Goal: Download file/media

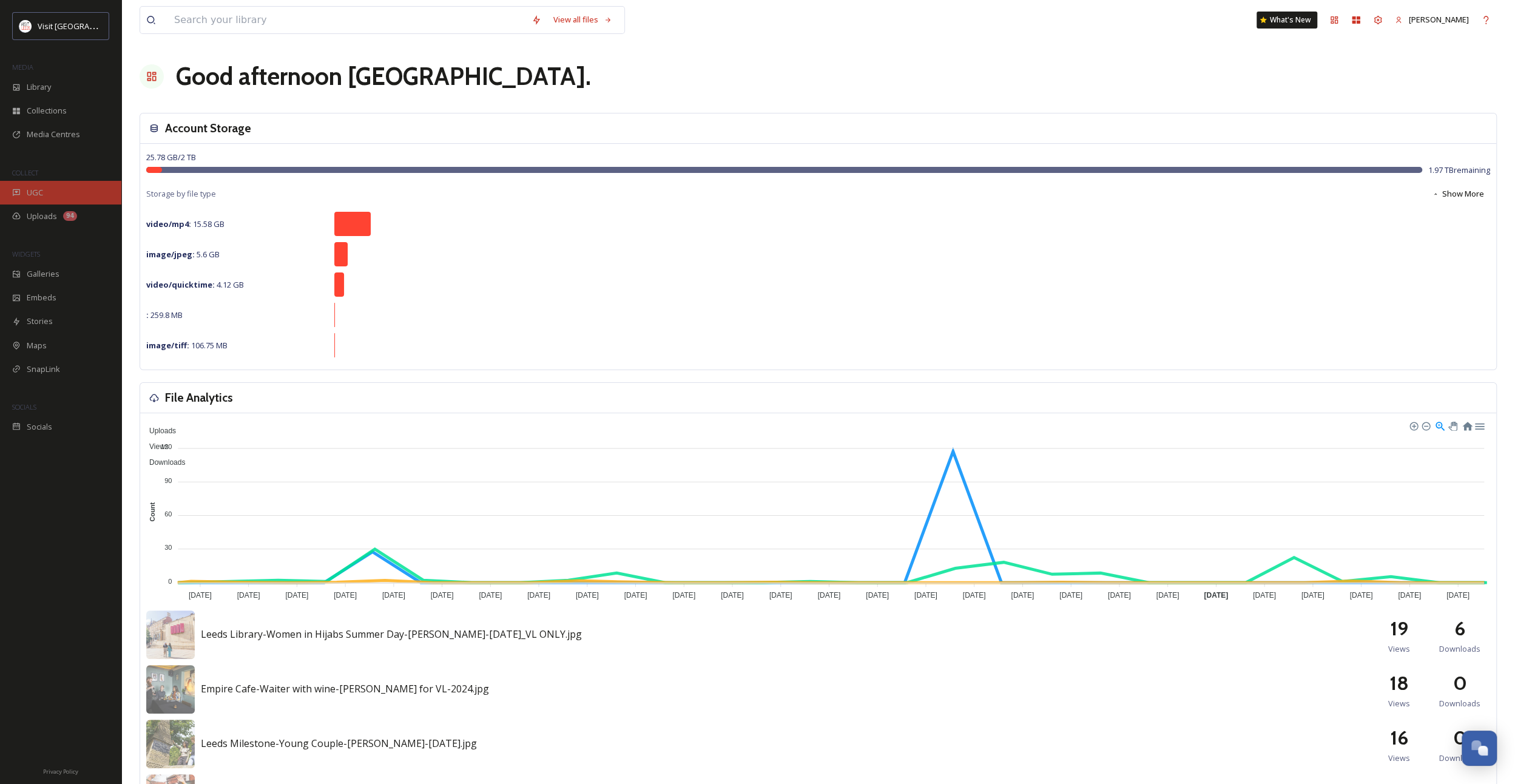
click at [53, 186] on div "UGC" at bounding box center [60, 192] width 121 height 24
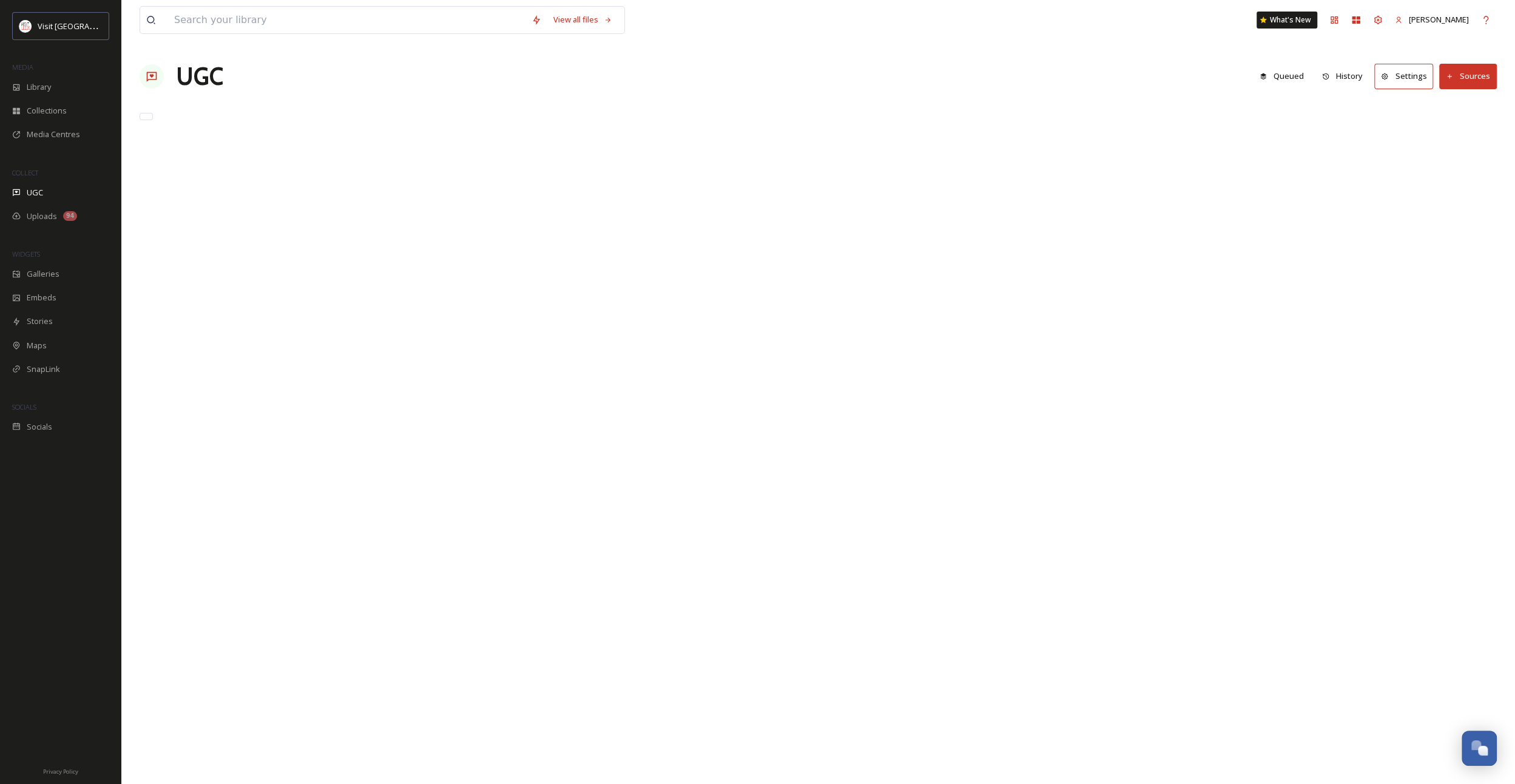
click at [32, 79] on div "Library" at bounding box center [60, 88] width 121 height 24
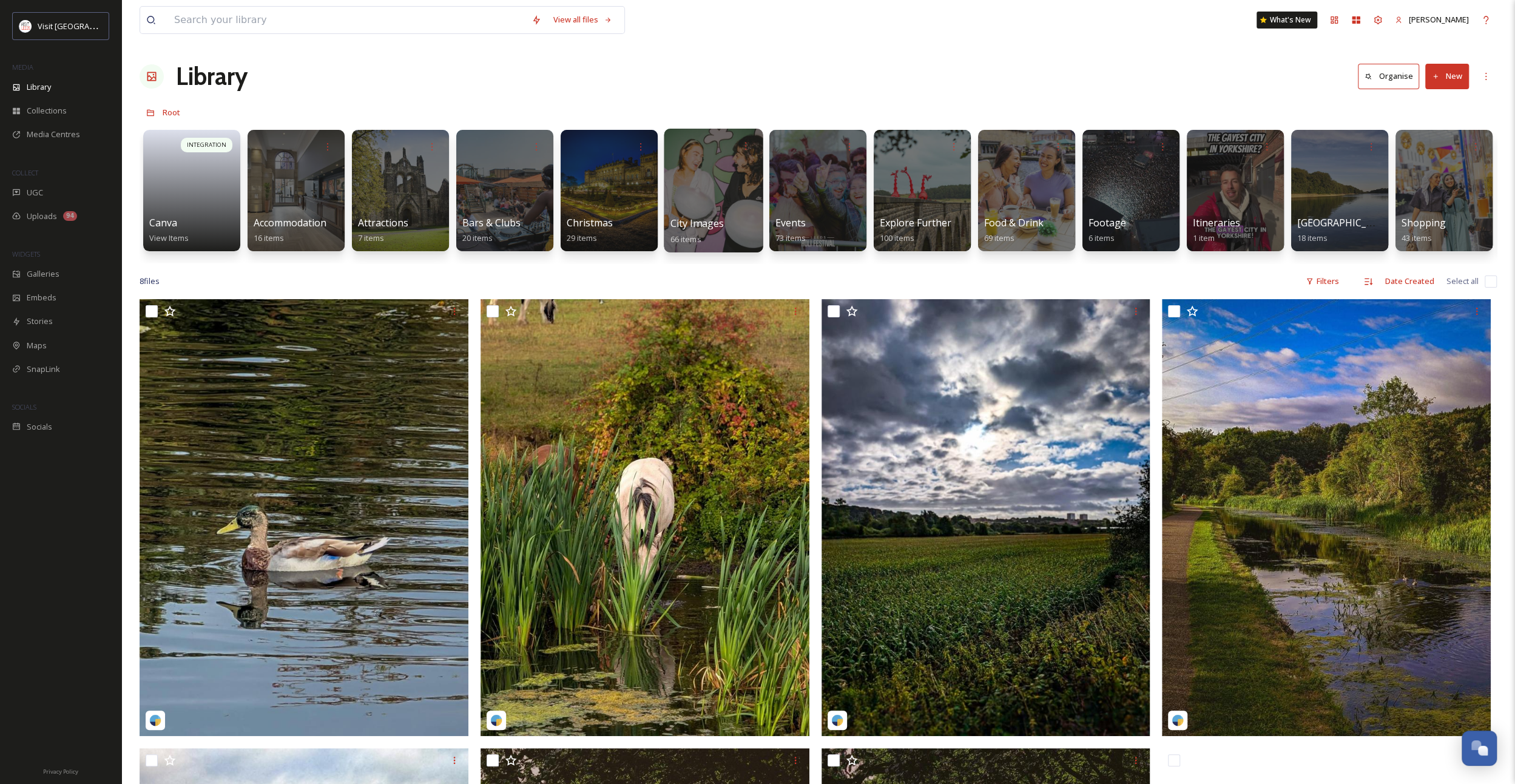
click at [700, 197] on div at bounding box center [713, 191] width 99 height 124
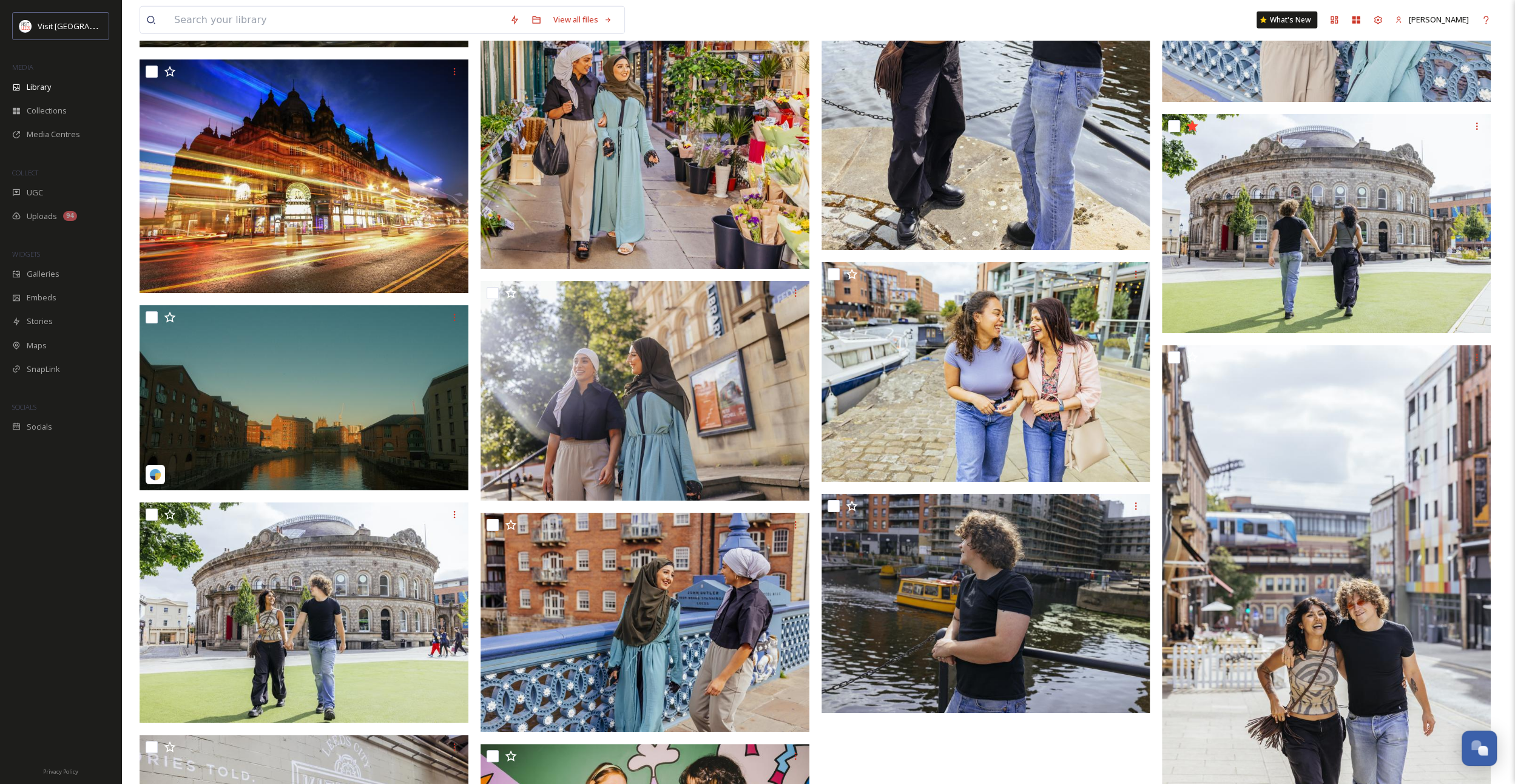
scroll to position [3821, 0]
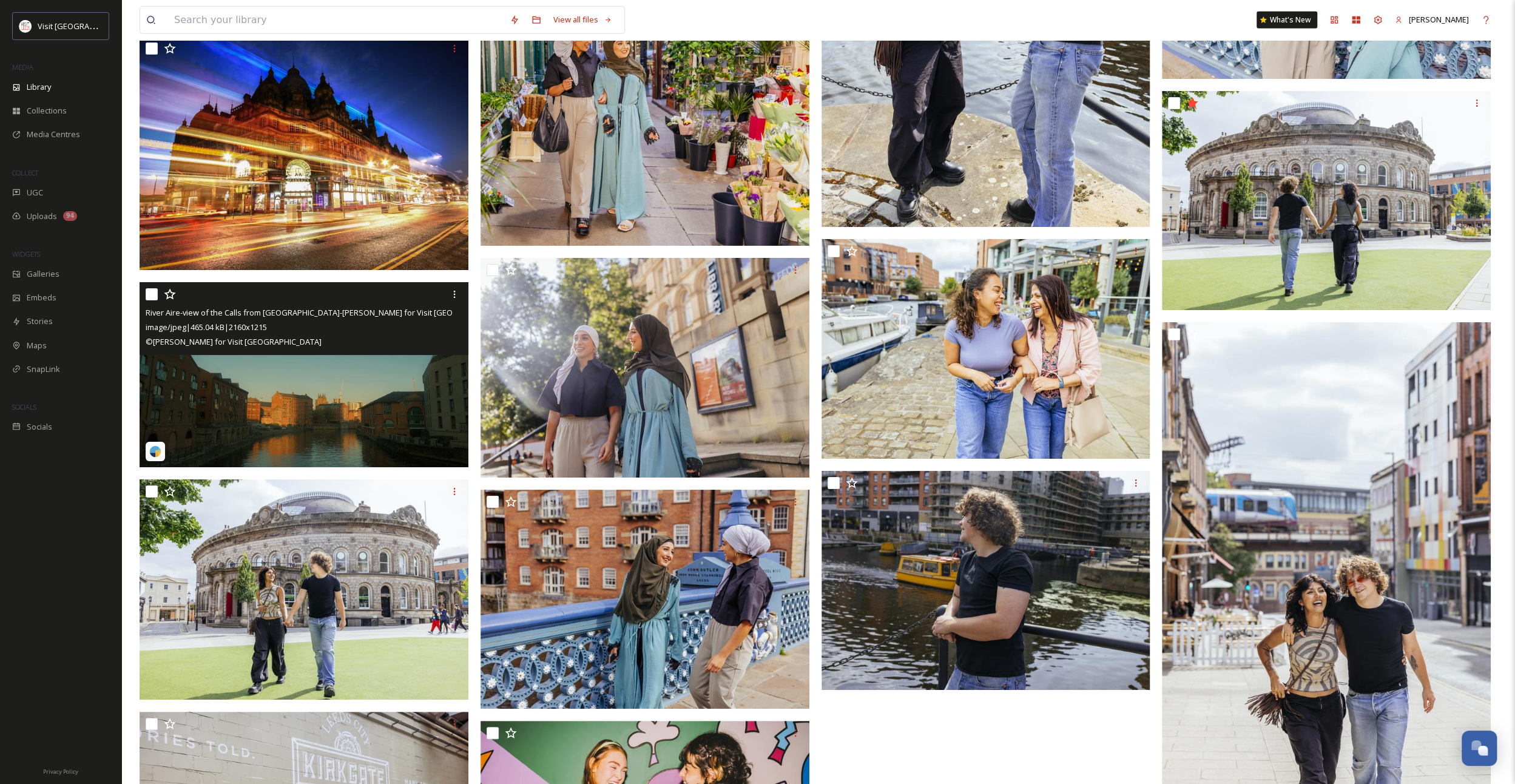
click at [250, 417] on img at bounding box center [303, 374] width 329 height 185
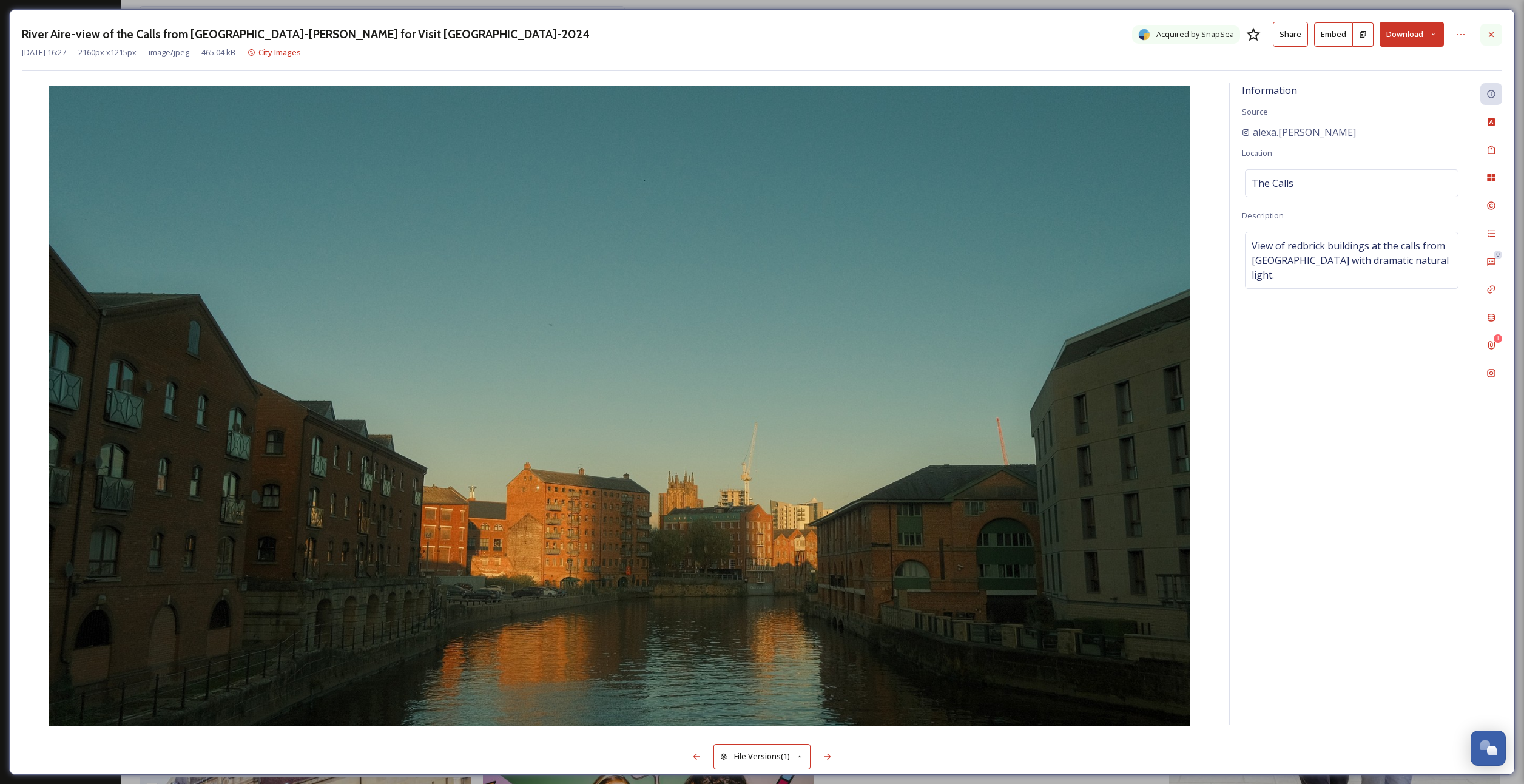
click at [1492, 31] on icon at bounding box center [1491, 34] width 9 height 9
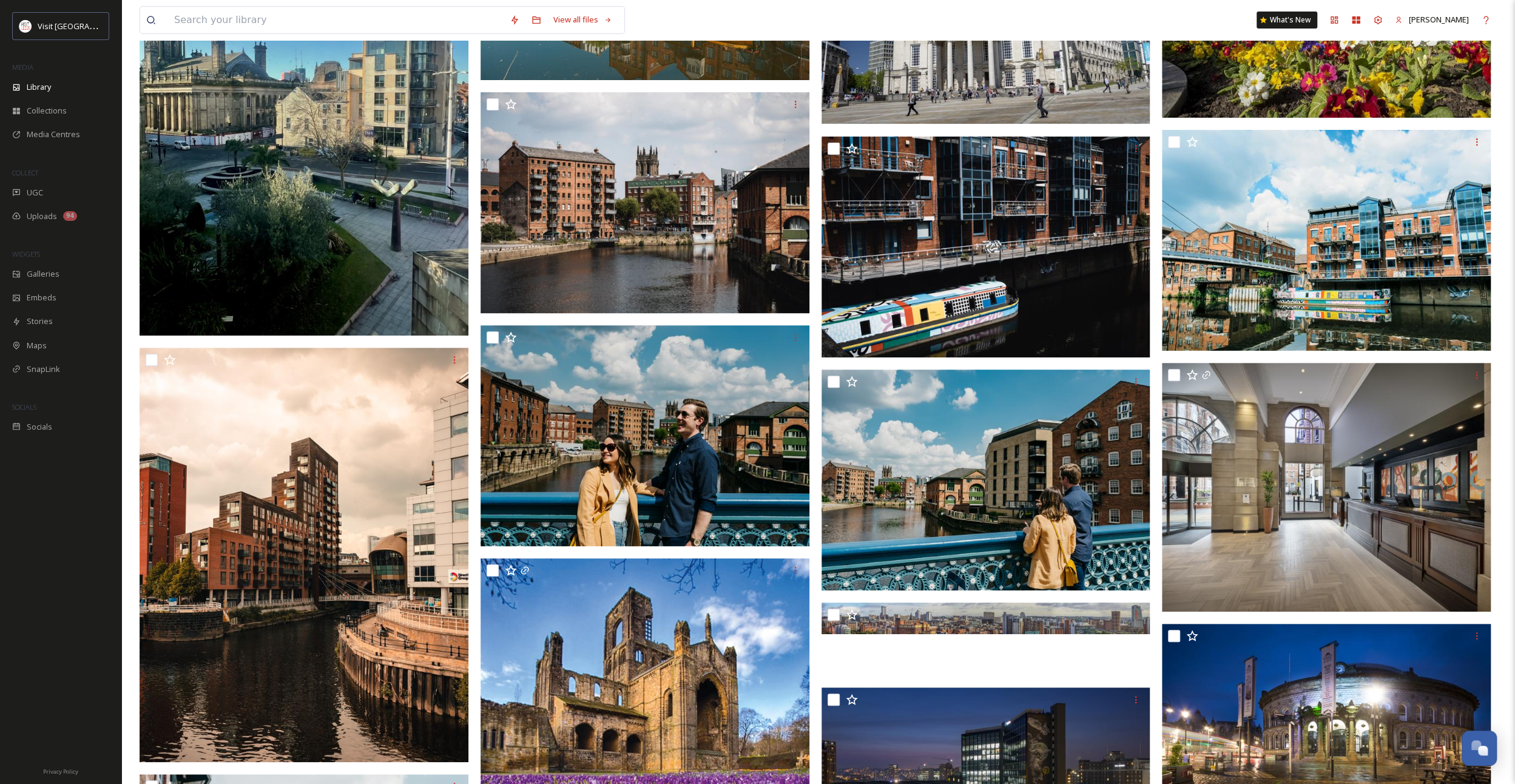
scroll to position [243, 0]
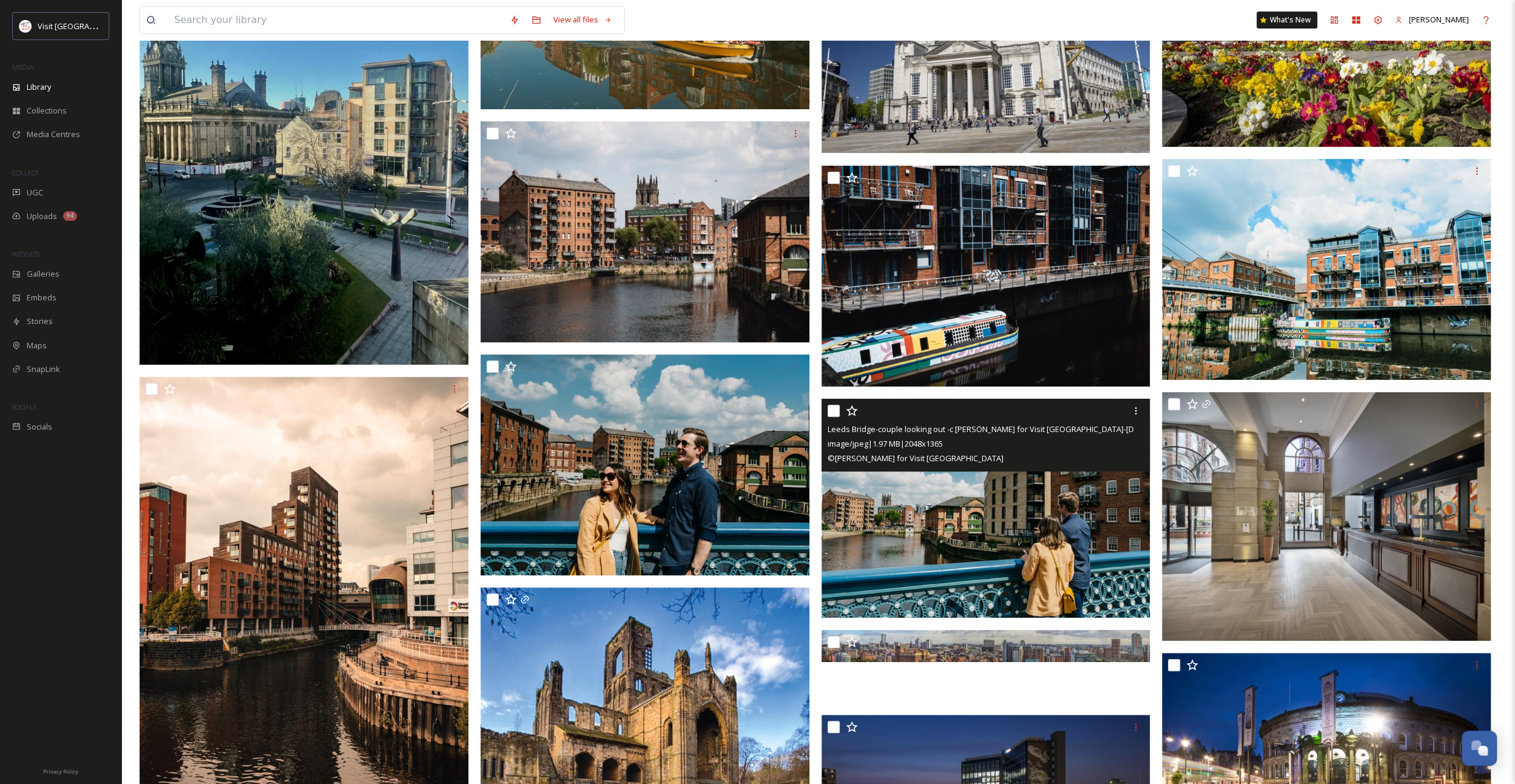
click at [975, 575] on img at bounding box center [985, 507] width 329 height 220
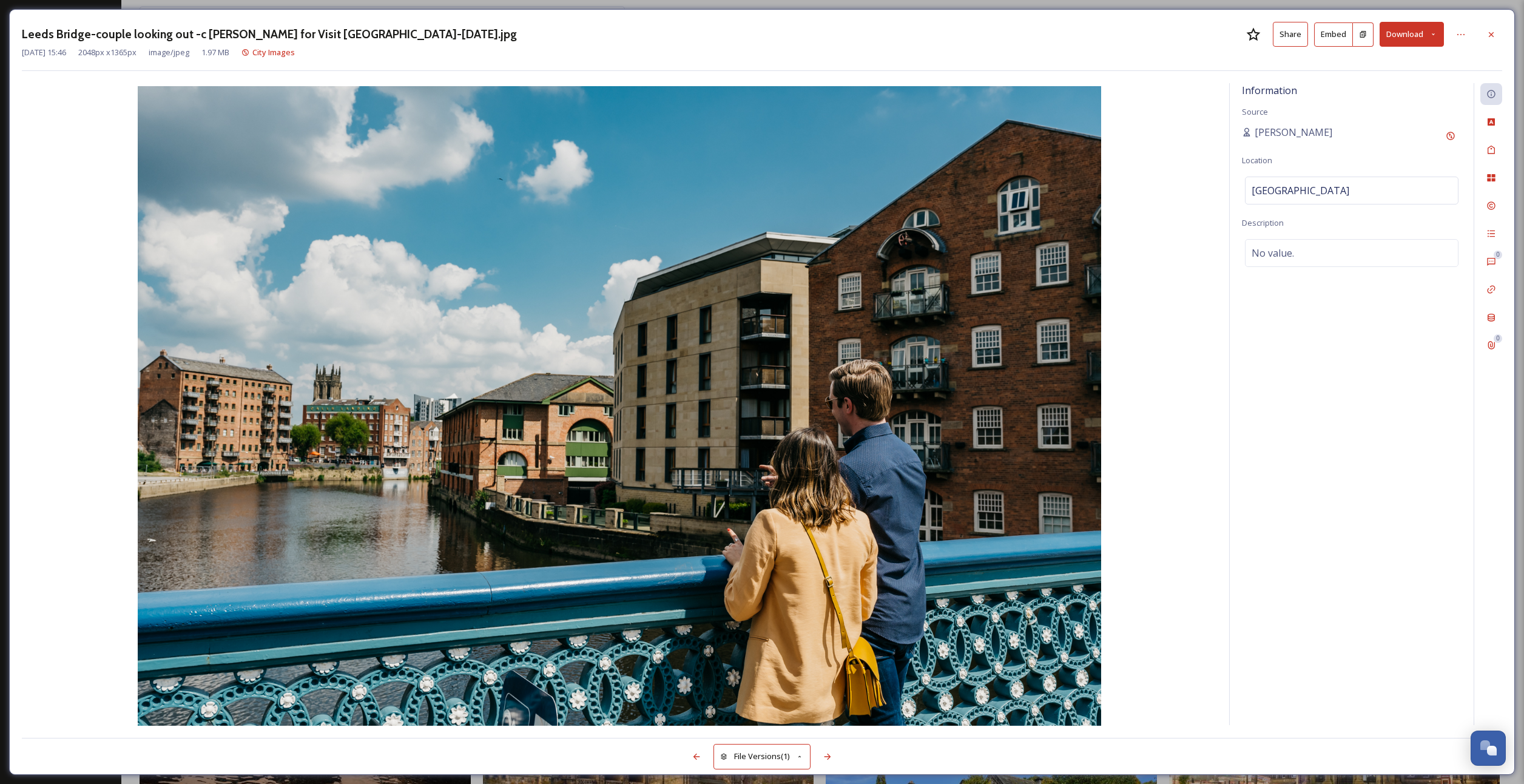
click at [1436, 32] on icon at bounding box center [1433, 33] width 8 height 8
click at [1411, 57] on span "Download Original (2048 x 1365)" at bounding box center [1380, 62] width 114 height 11
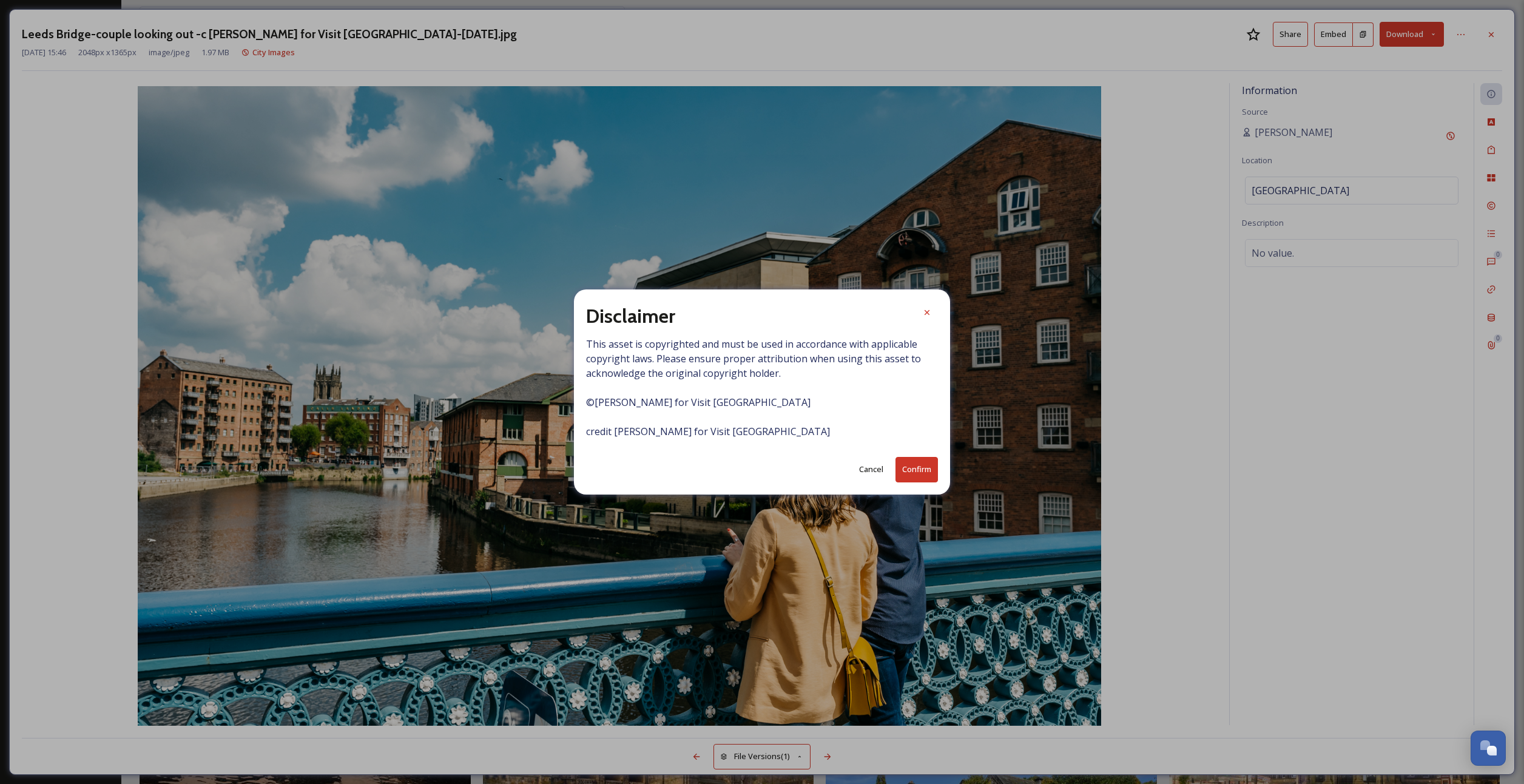
click at [916, 470] on button "Confirm" at bounding box center [917, 469] width 42 height 25
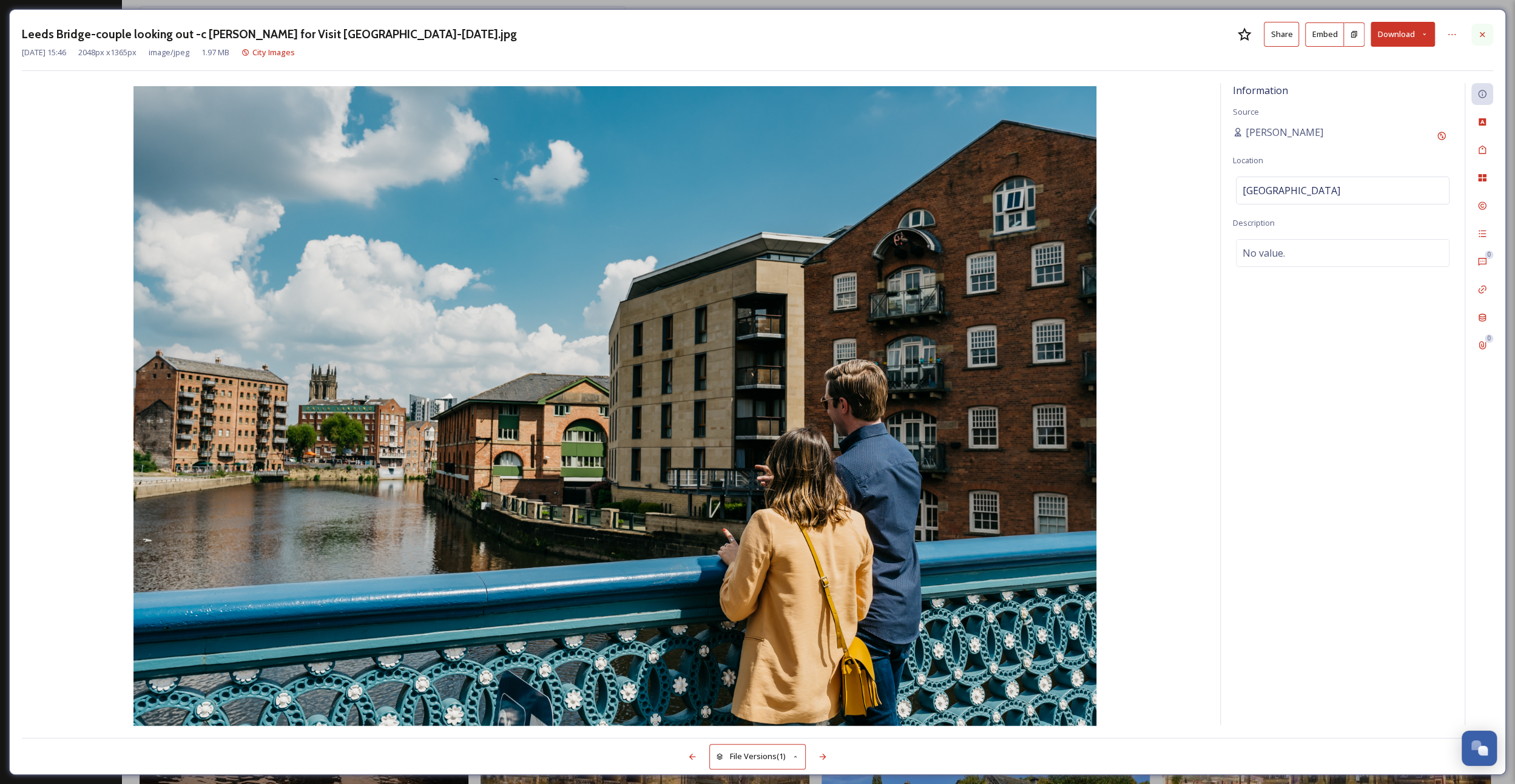
click at [1474, 34] on div at bounding box center [1482, 34] width 21 height 21
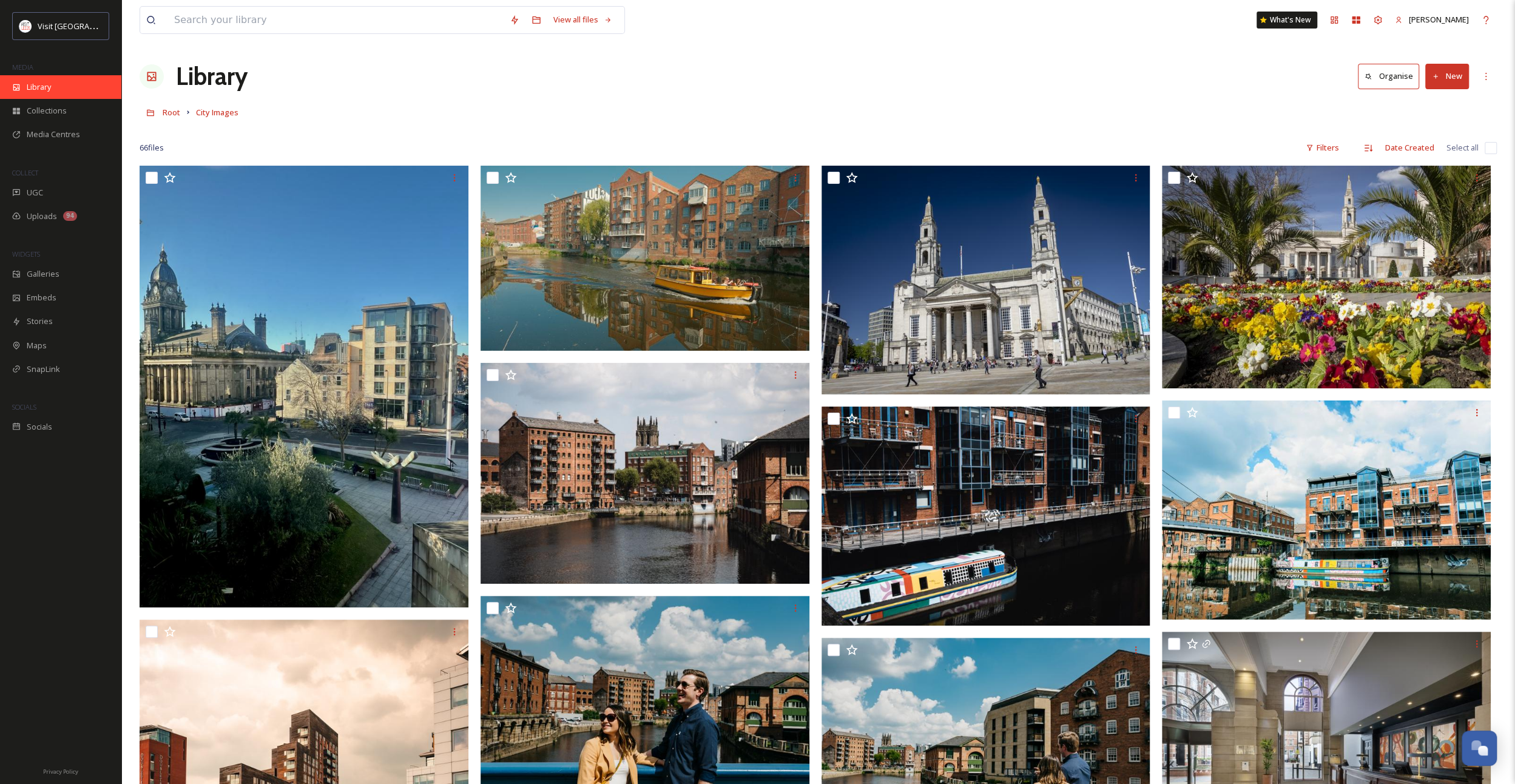
click at [33, 90] on span "Library" at bounding box center [39, 87] width 24 height 11
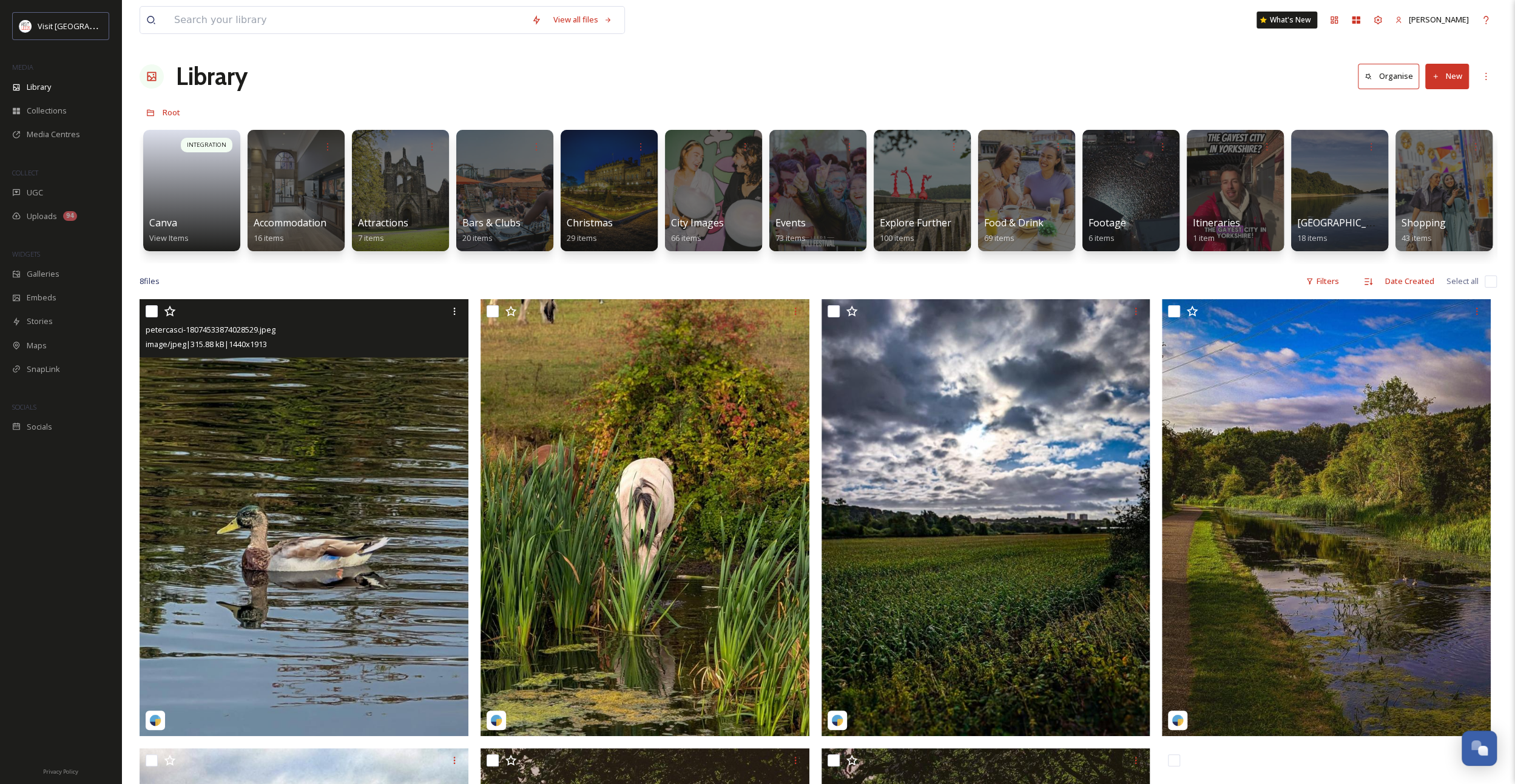
click at [149, 316] on input "checkbox" at bounding box center [152, 311] width 12 height 12
checkbox input "true"
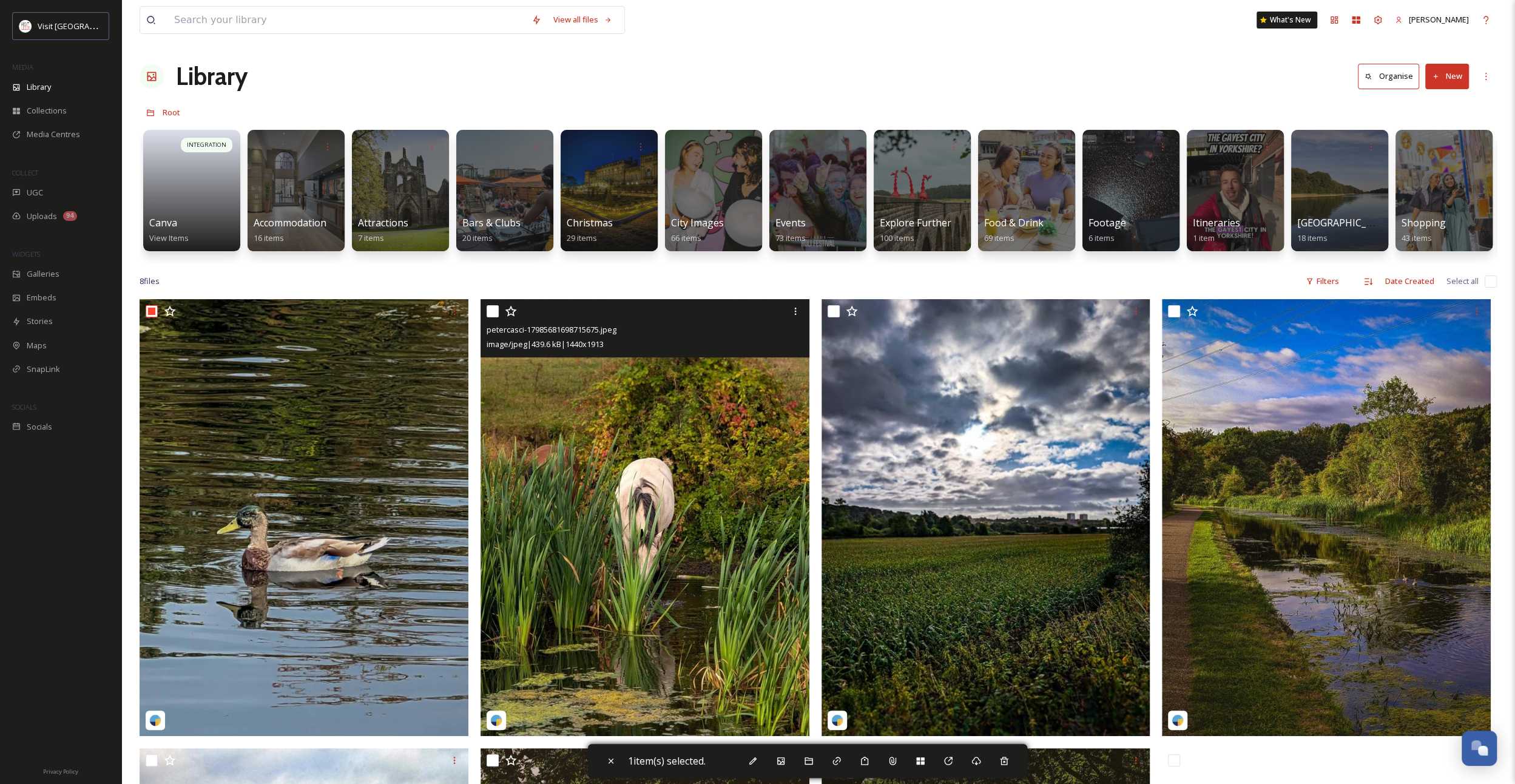
click at [490, 317] on input "checkbox" at bounding box center [492, 311] width 12 height 12
checkbox input "true"
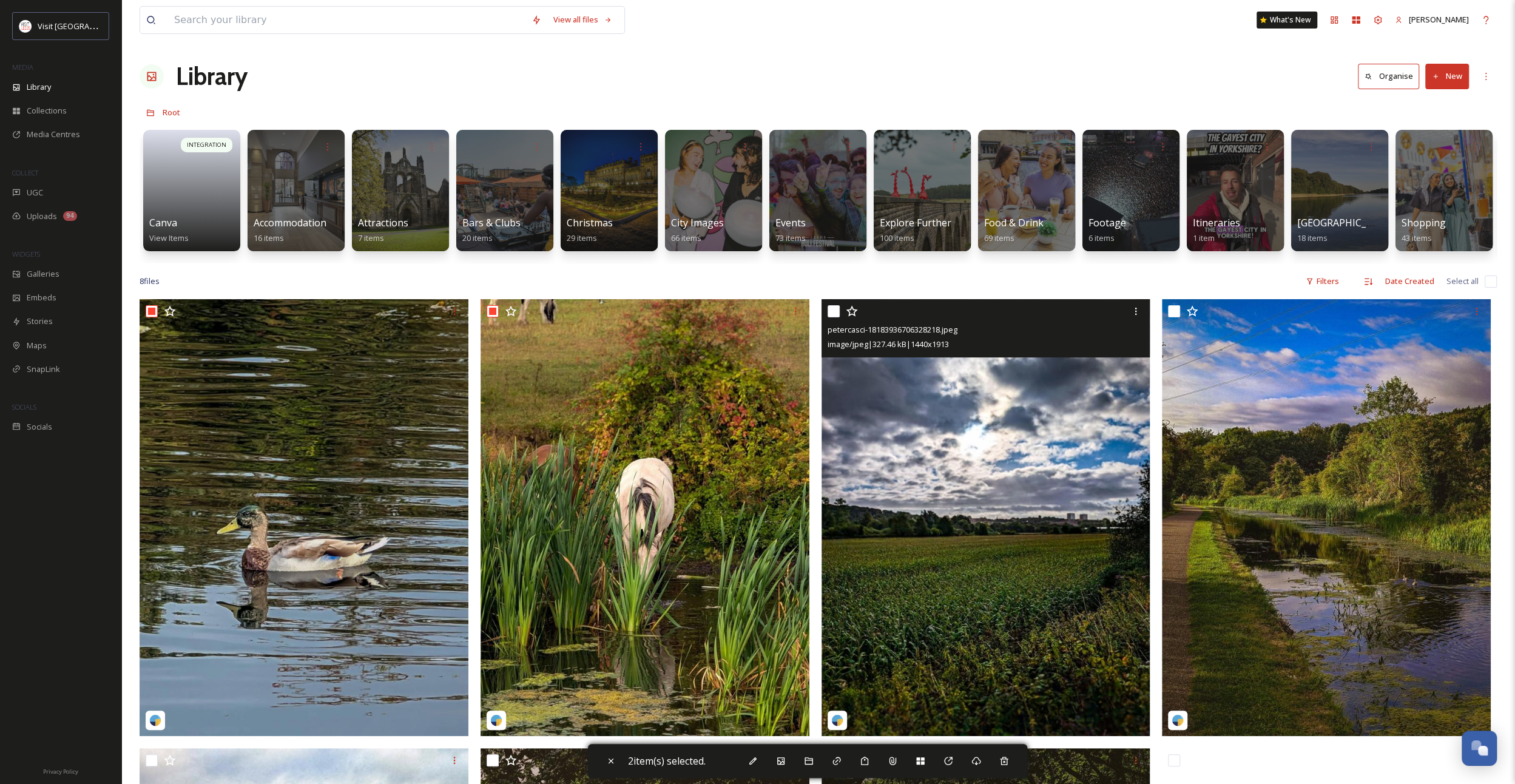
click at [834, 317] on input "checkbox" at bounding box center [833, 311] width 12 height 12
checkbox input "true"
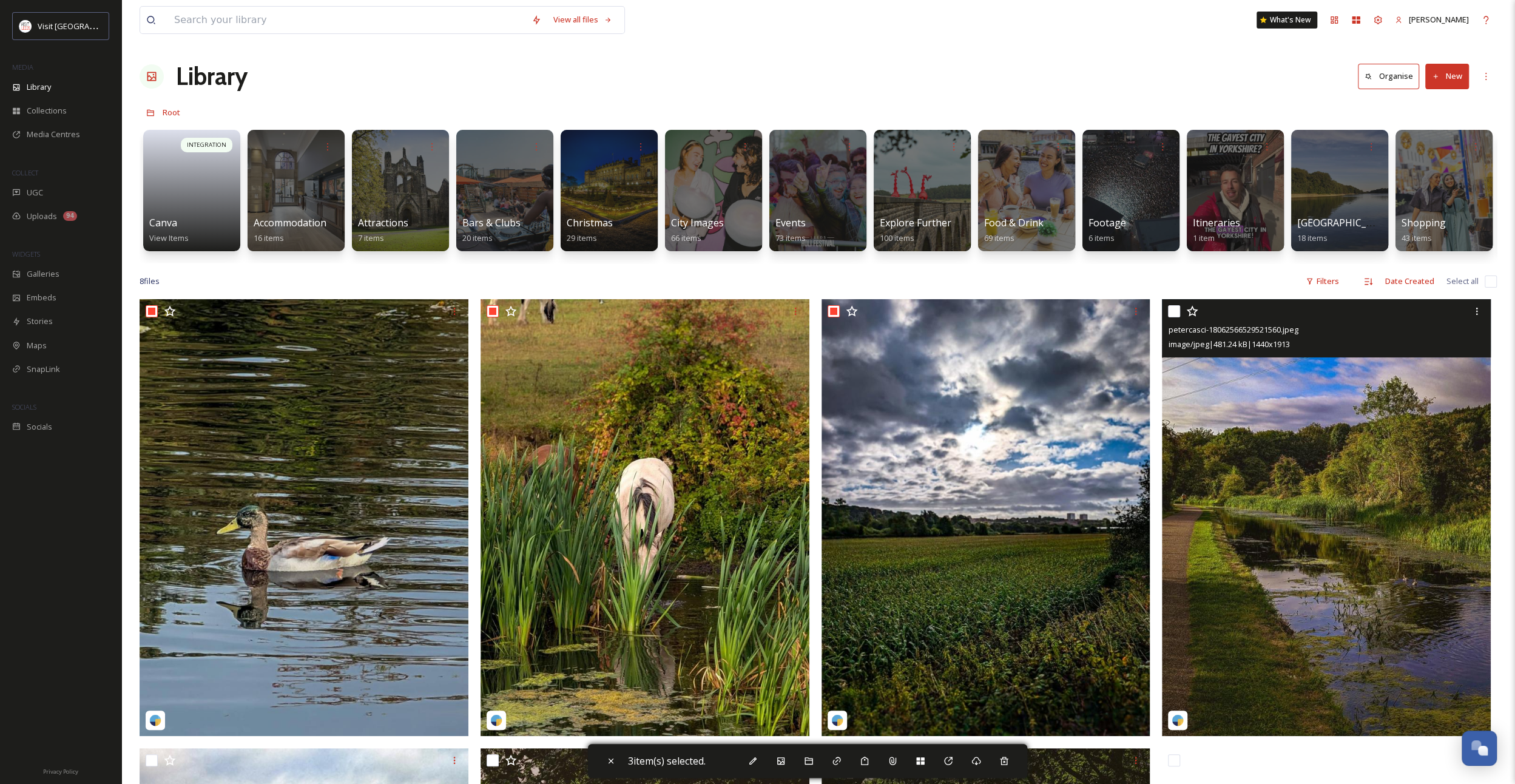
click at [1178, 317] on input "checkbox" at bounding box center [1174, 311] width 12 height 12
checkbox input "true"
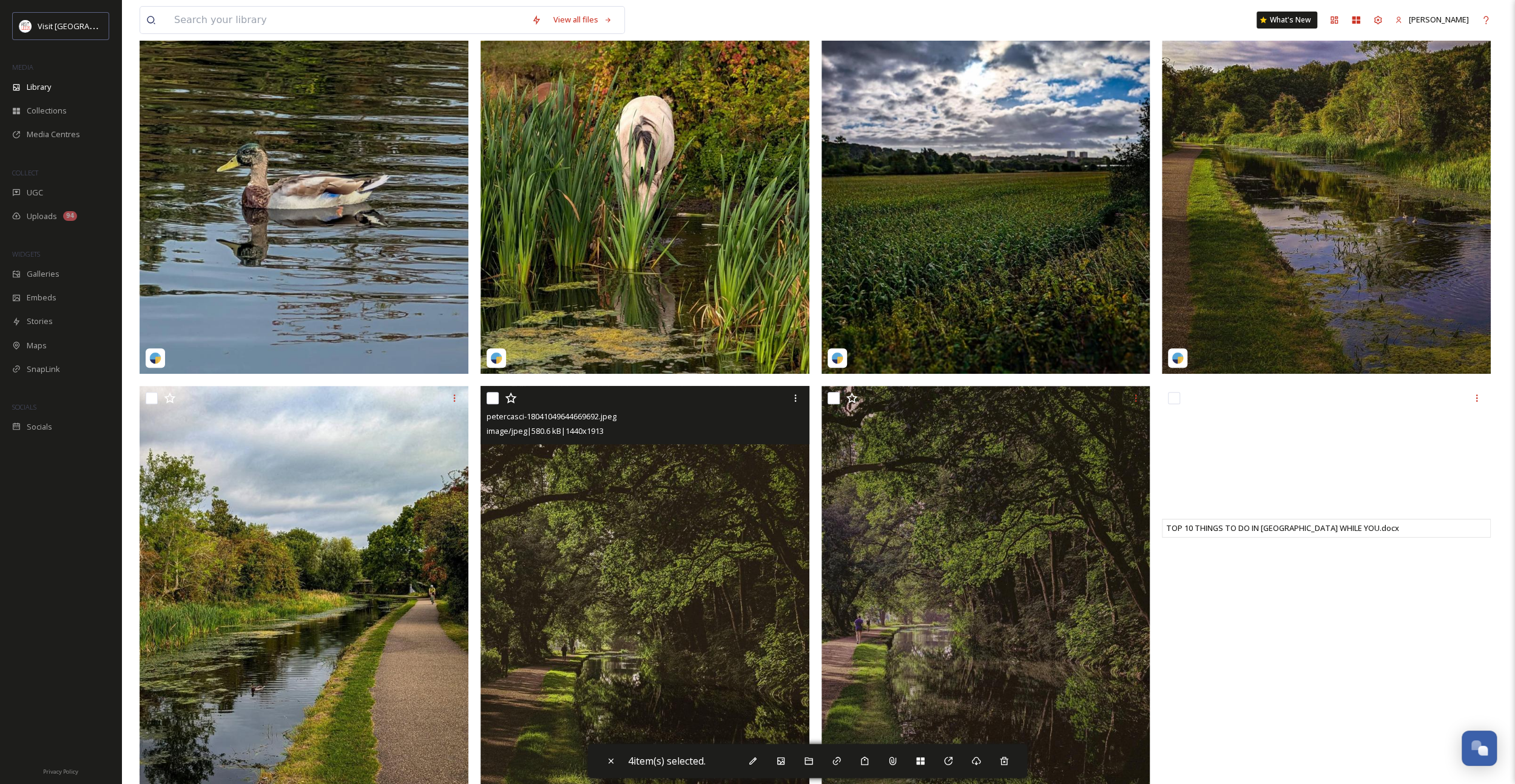
scroll to position [364, 0]
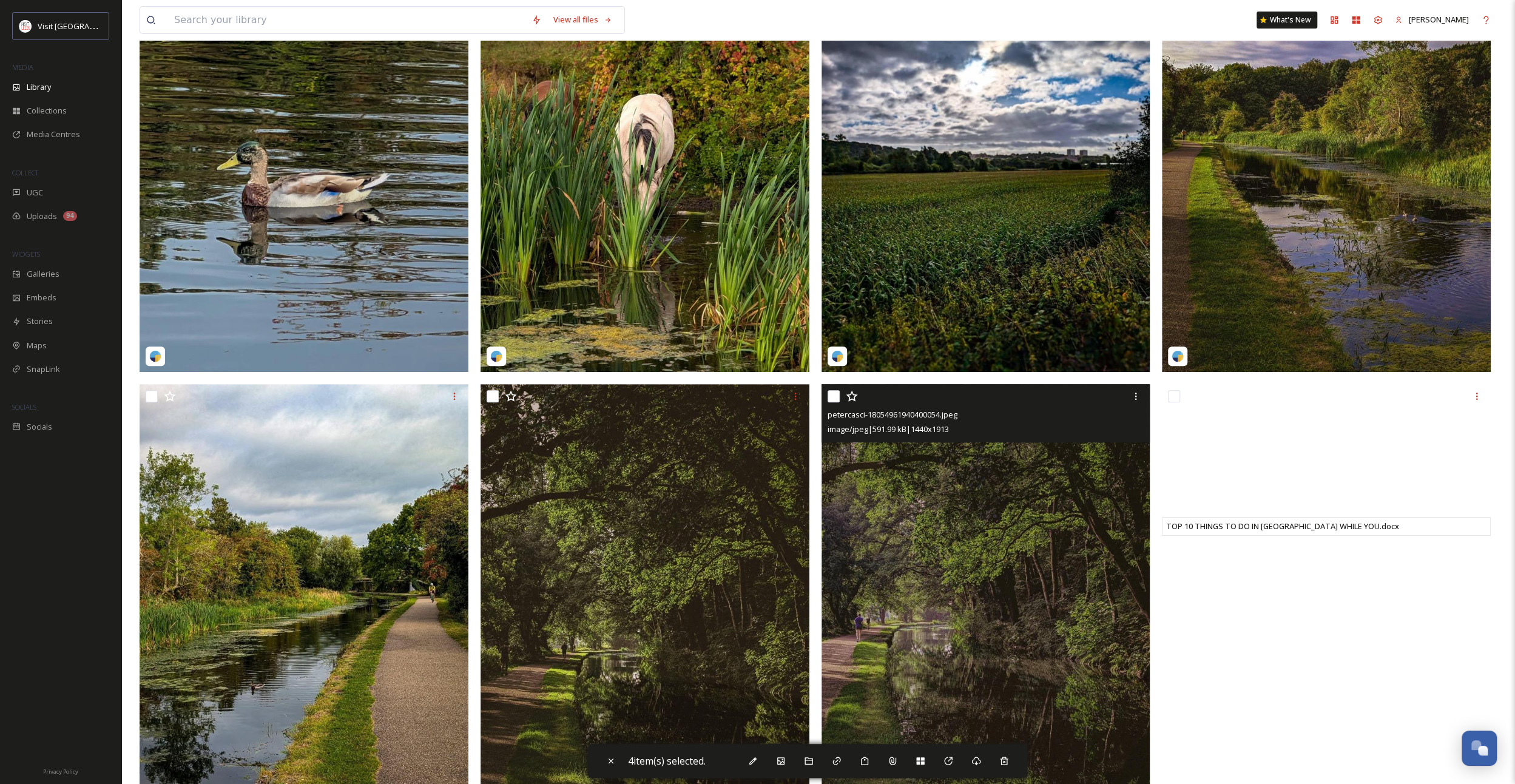
click at [837, 402] on input "checkbox" at bounding box center [833, 396] width 12 height 12
checkbox input "true"
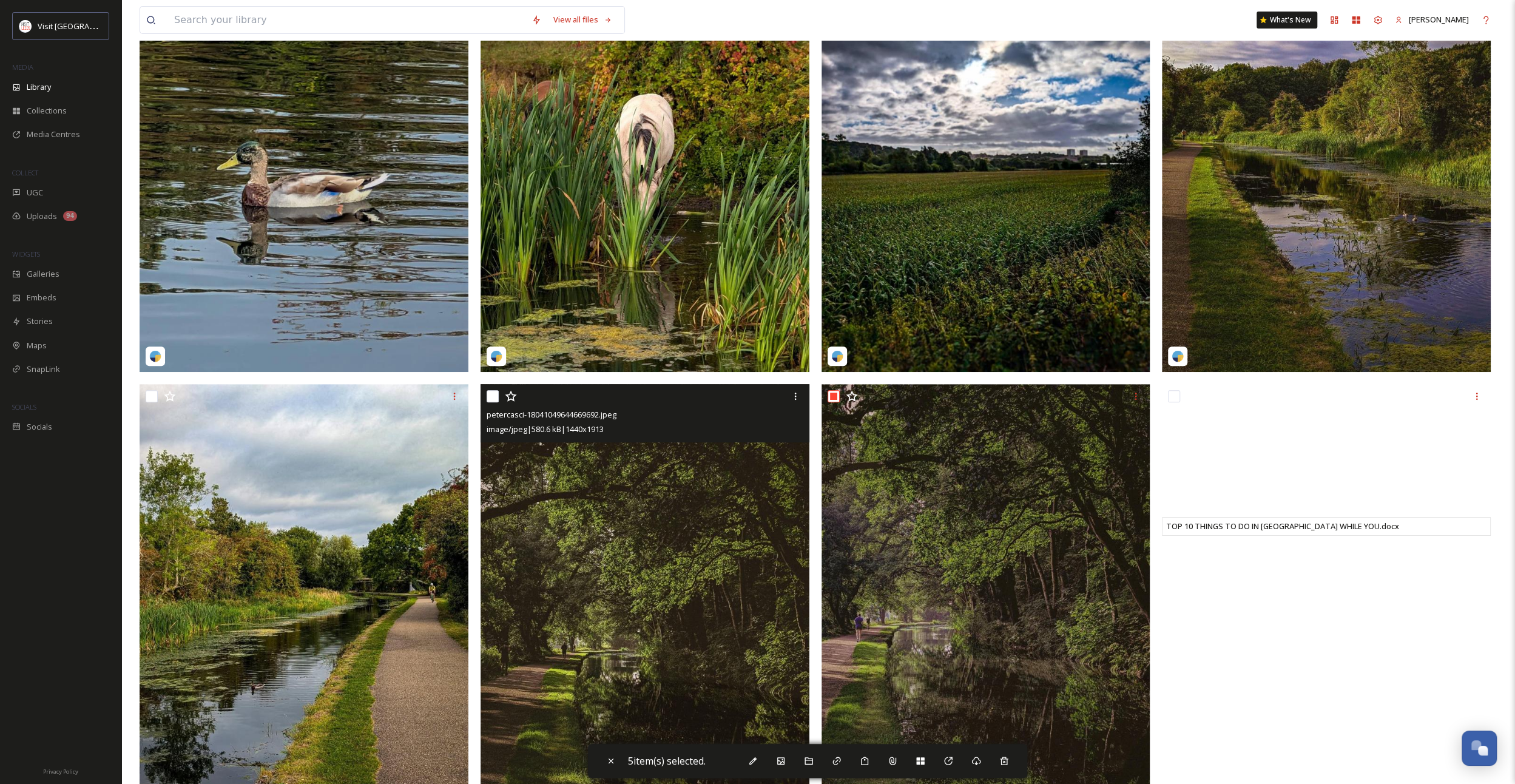
click at [491, 402] on input "checkbox" at bounding box center [492, 396] width 12 height 12
checkbox input "true"
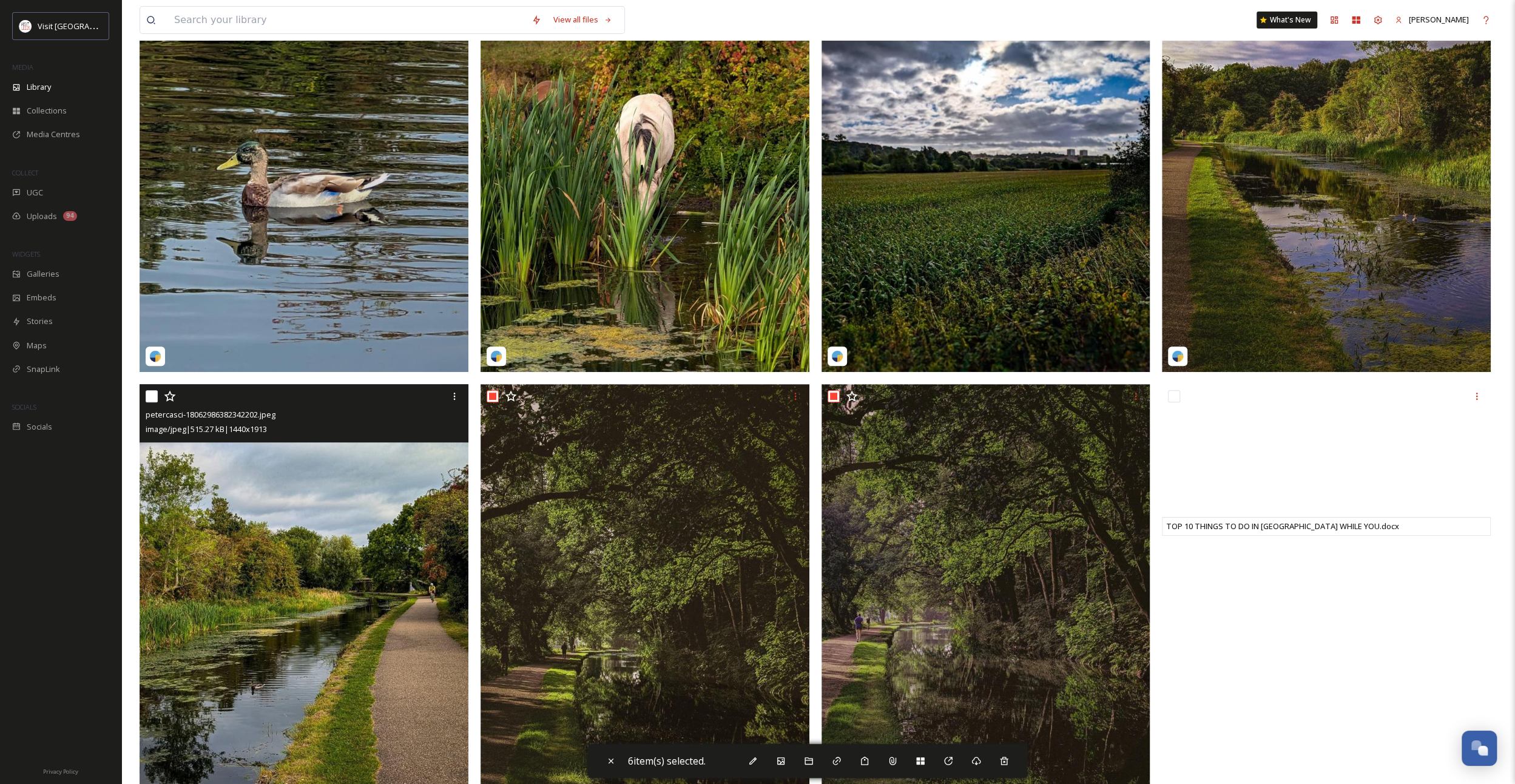
click at [147, 402] on input "checkbox" at bounding box center [152, 396] width 12 height 12
checkbox input "true"
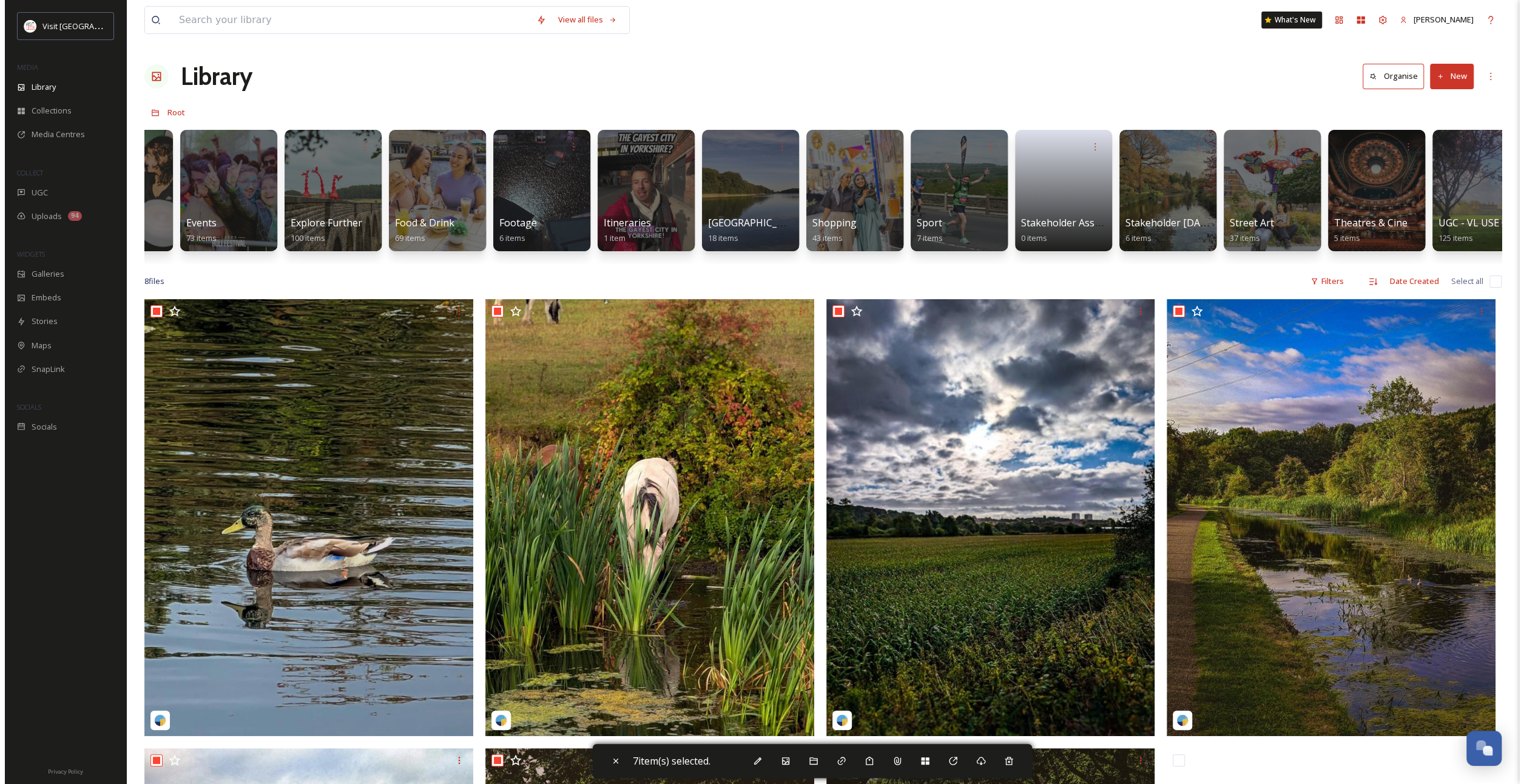
scroll to position [0, 625]
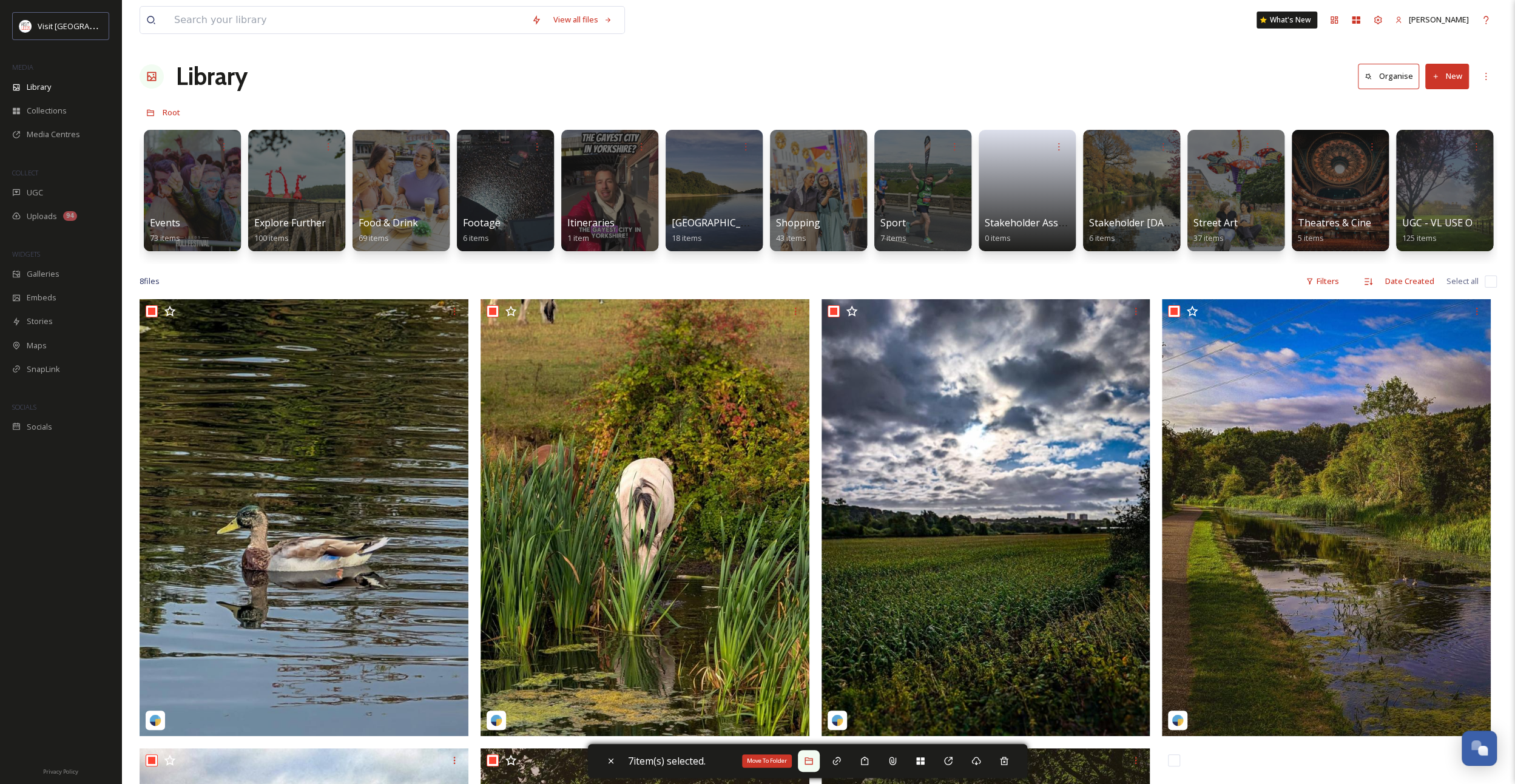
click at [809, 758] on icon at bounding box center [808, 760] width 9 height 9
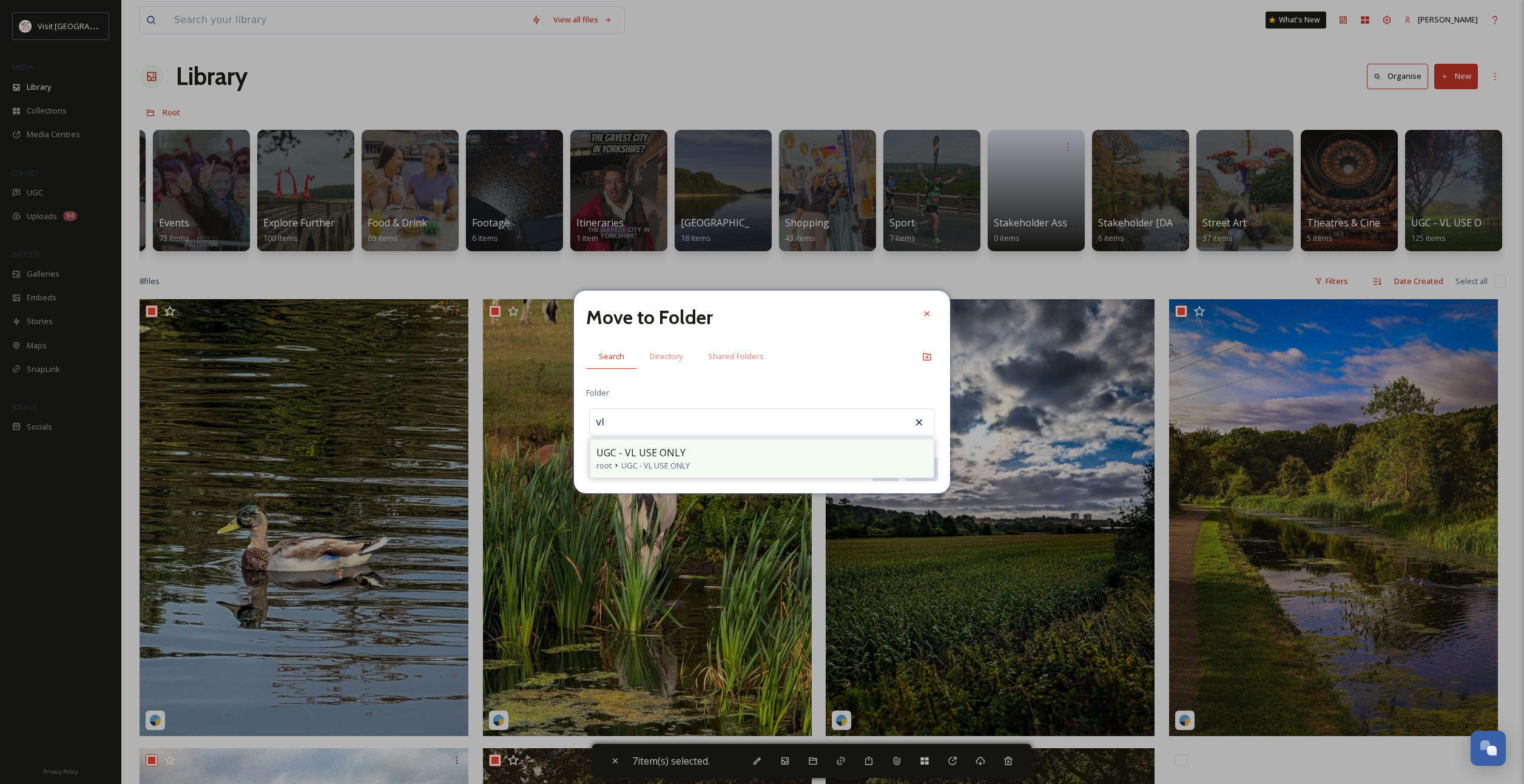
click at [650, 455] on span "UGC - VL USE ONLY" at bounding box center [641, 452] width 89 height 15
type input "UGC - VL USE ONLY"
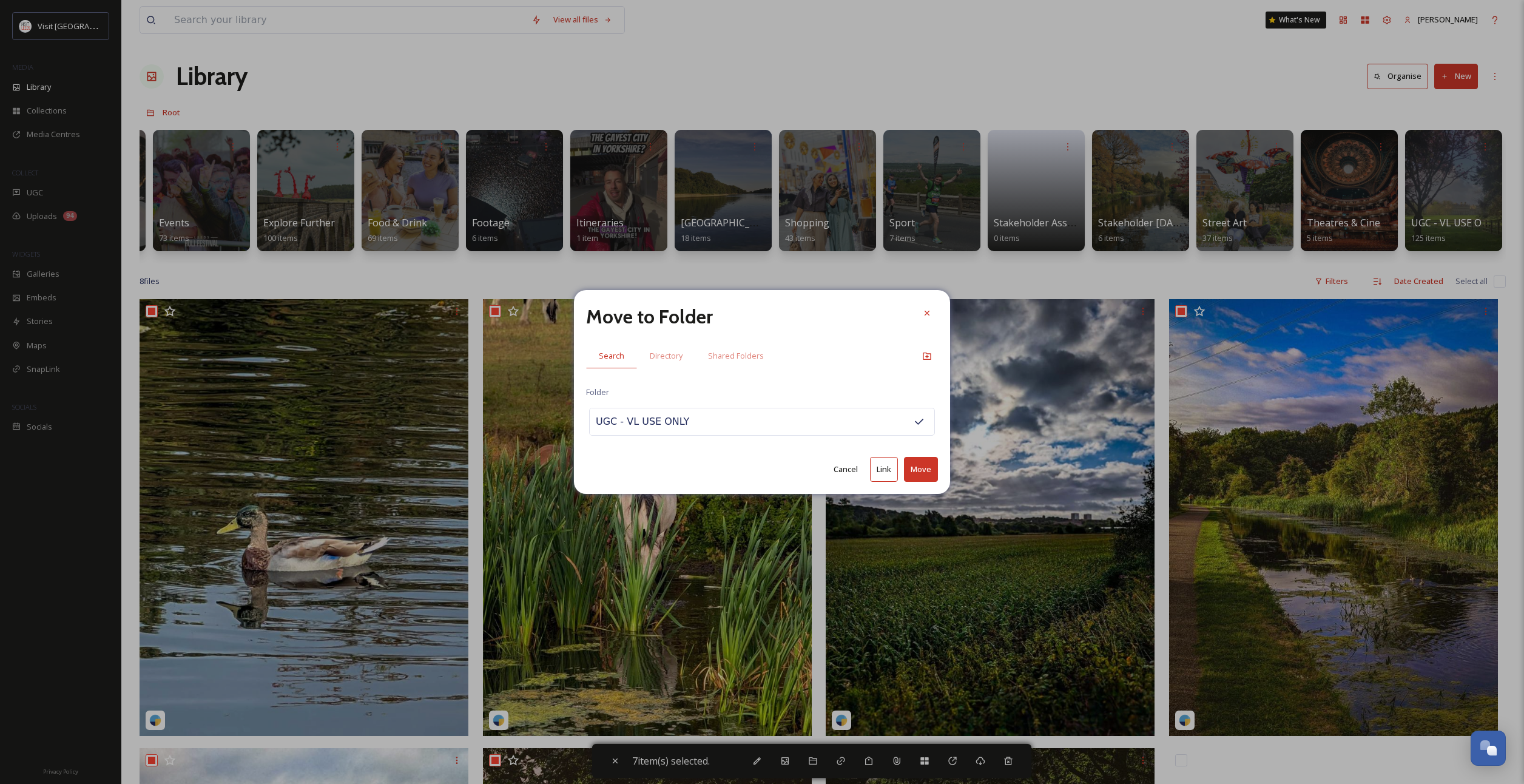
click at [920, 472] on button "Move" at bounding box center [921, 469] width 34 height 25
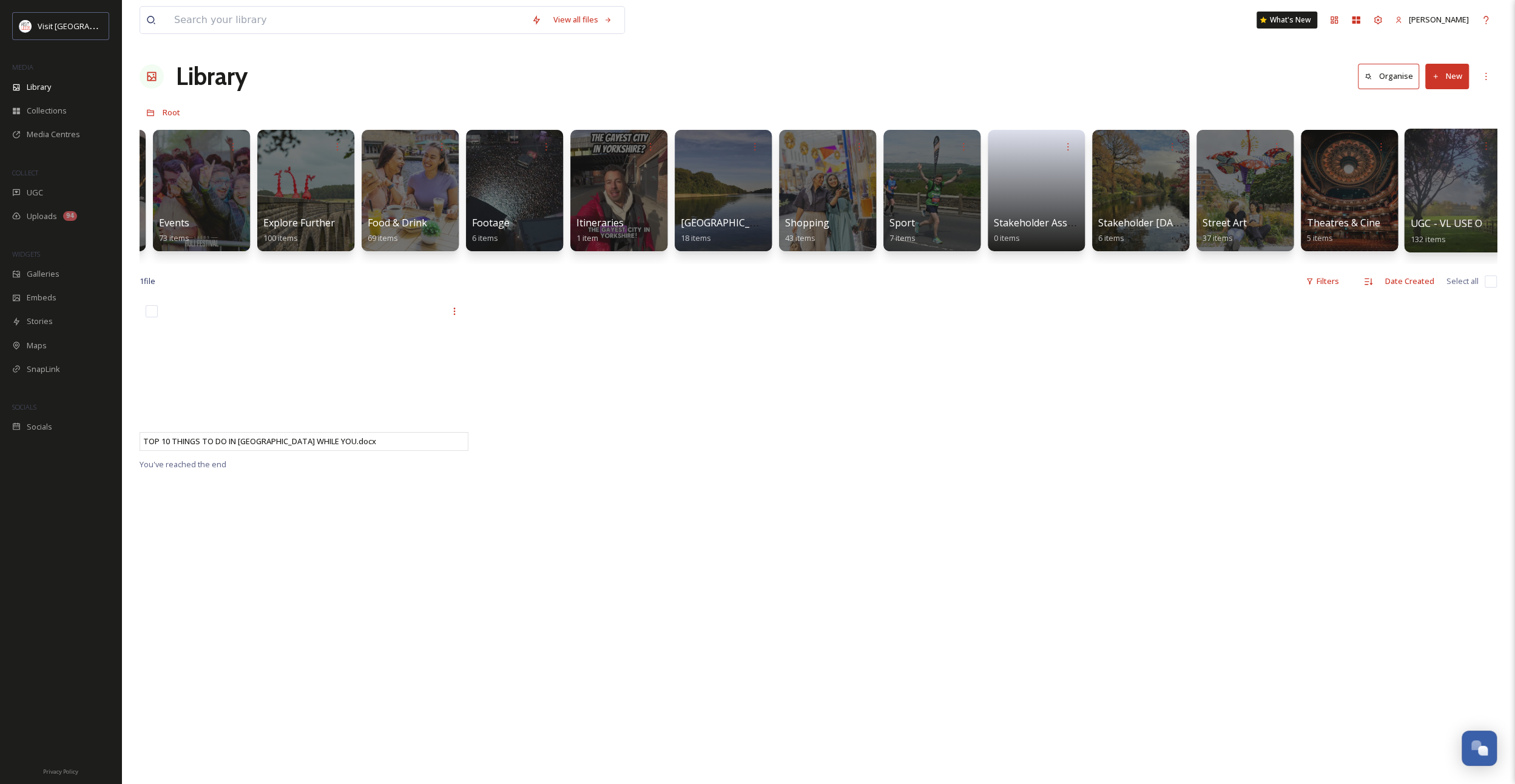
click at [1455, 158] on div at bounding box center [1452, 191] width 99 height 124
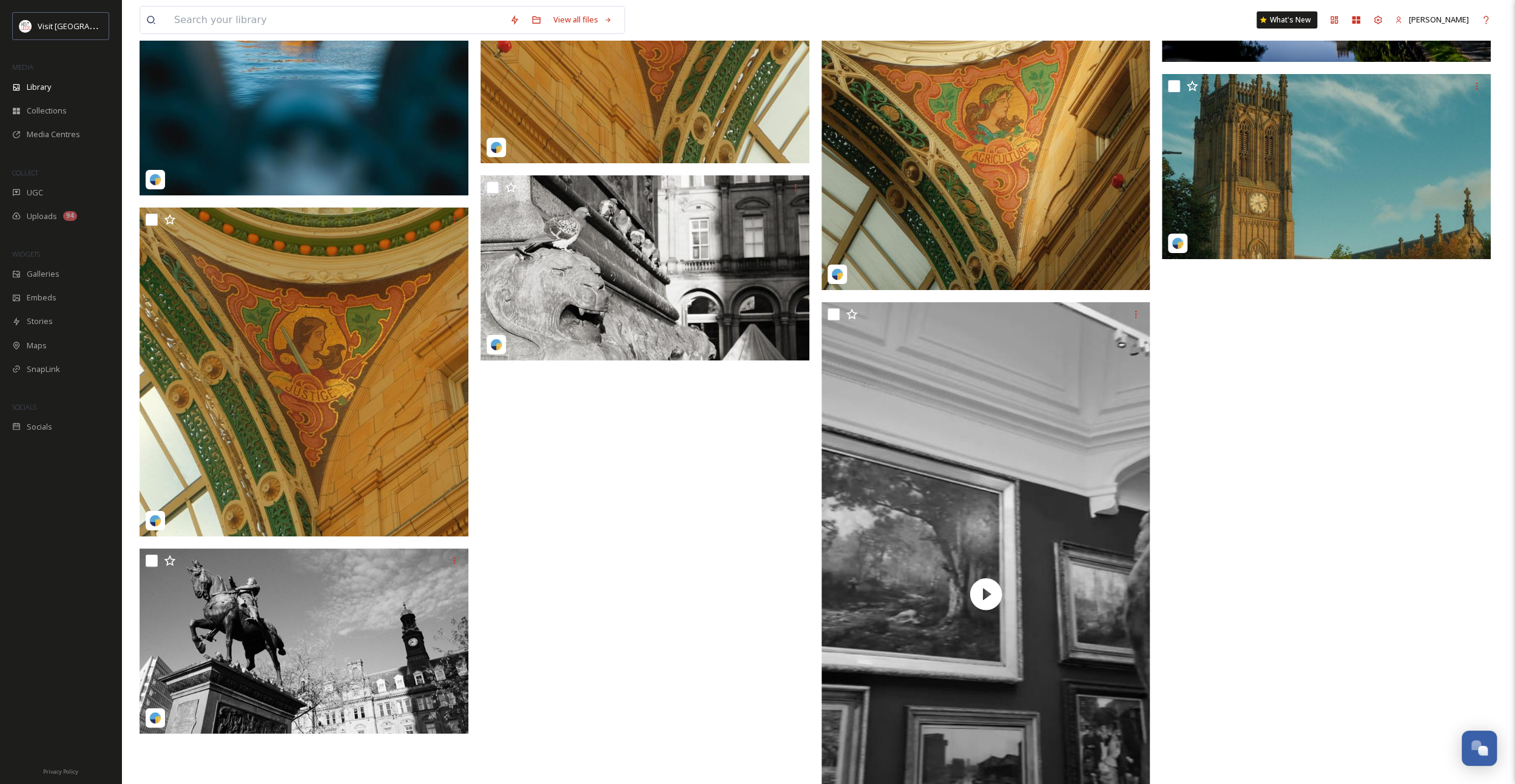
scroll to position [13163, 0]
